Goal: Find specific page/section: Find specific page/section

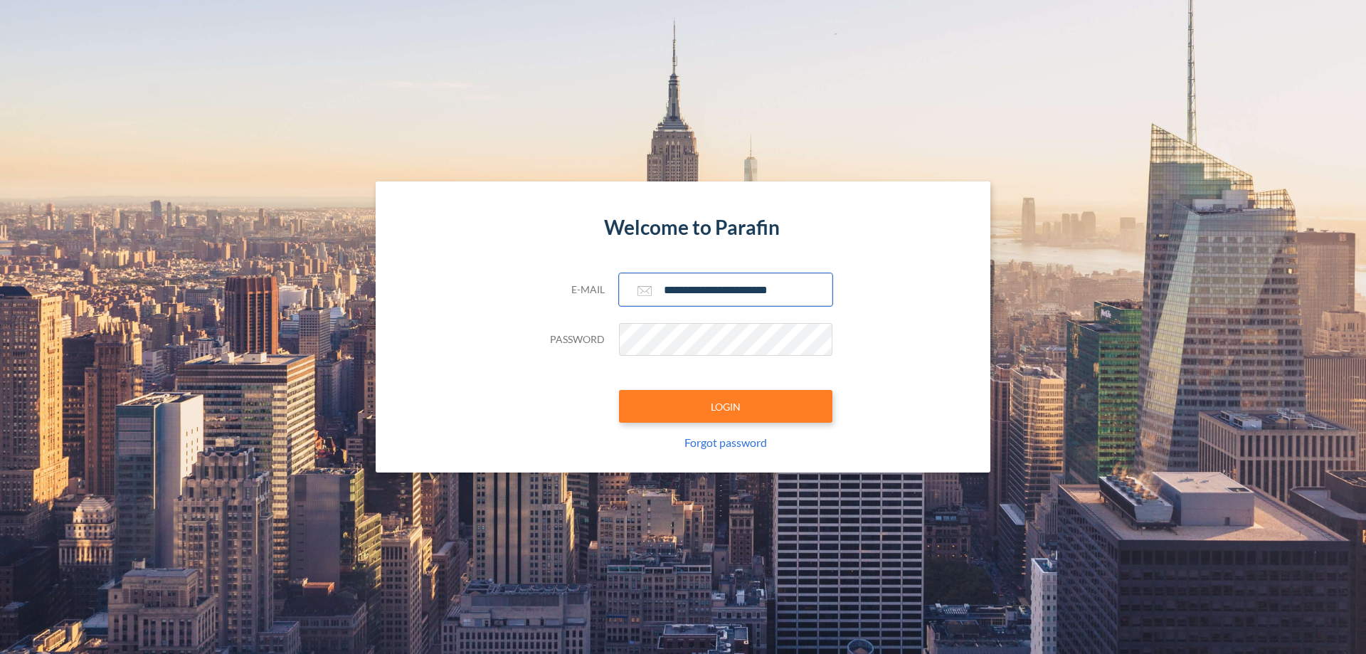
type input "**********"
click at [726, 406] on button "LOGIN" at bounding box center [725, 406] width 213 height 33
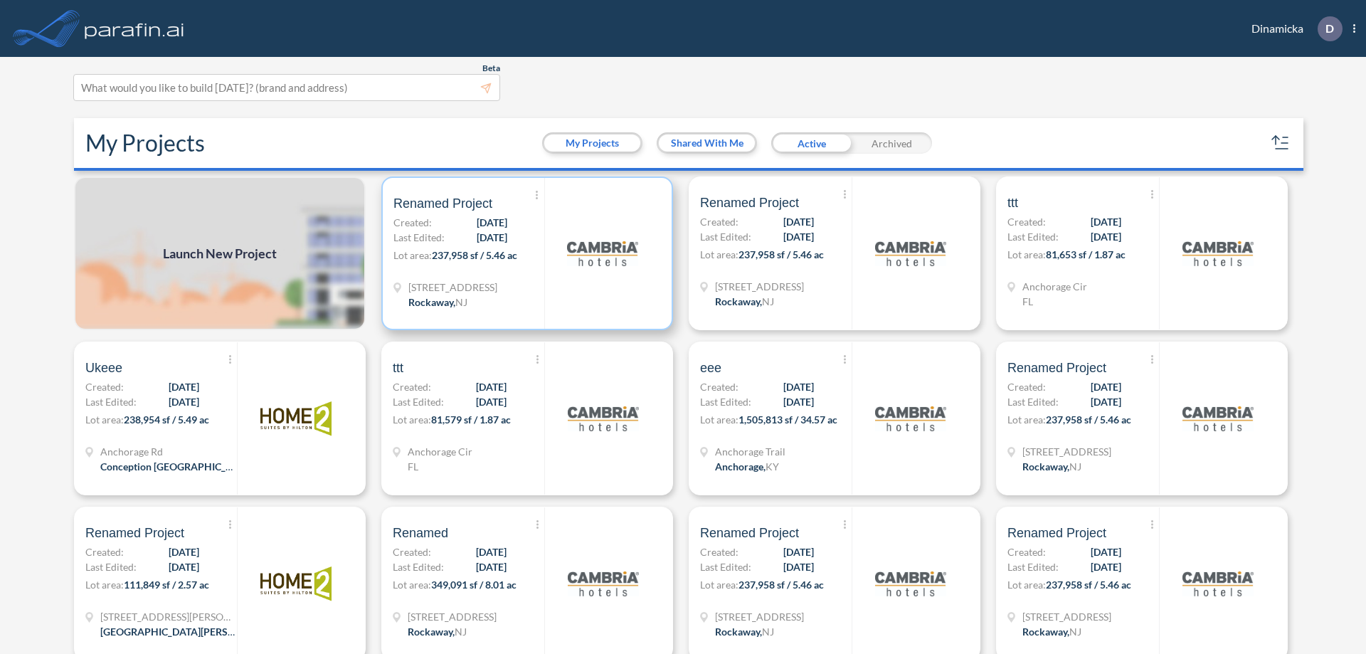
scroll to position [4, 0]
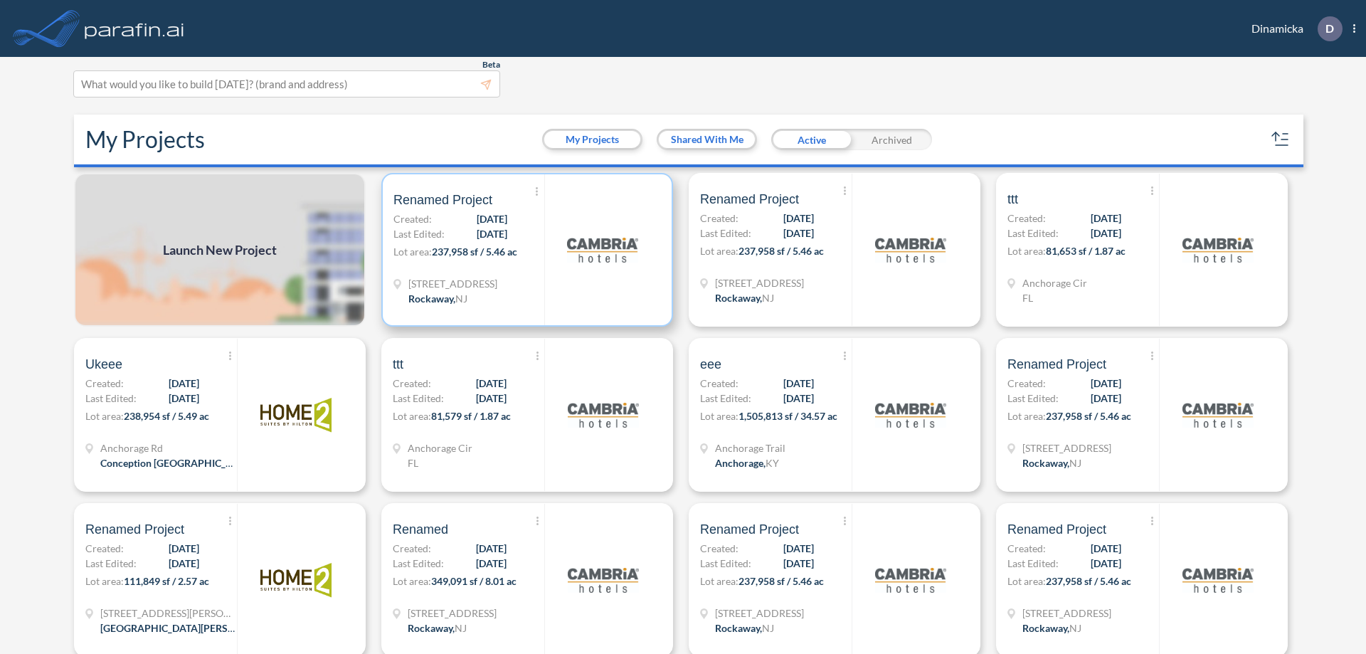
click at [524, 250] on p "Lot area: 237,958 sf / 5.46 ac" at bounding box center [468, 254] width 151 height 21
